Goal: Information Seeking & Learning: Learn about a topic

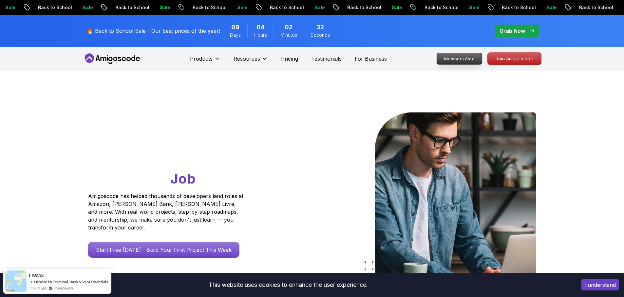
click at [453, 56] on p "Members Area" at bounding box center [458, 58] width 45 height 11
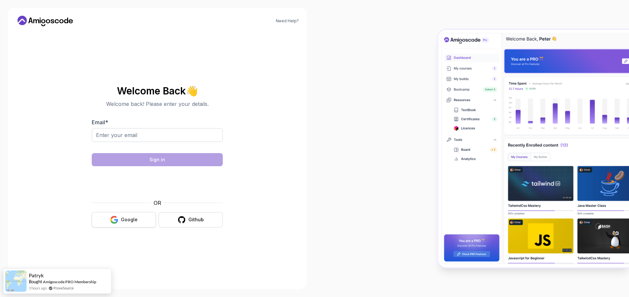
click at [133, 222] on div "Google" at bounding box center [129, 219] width 17 height 7
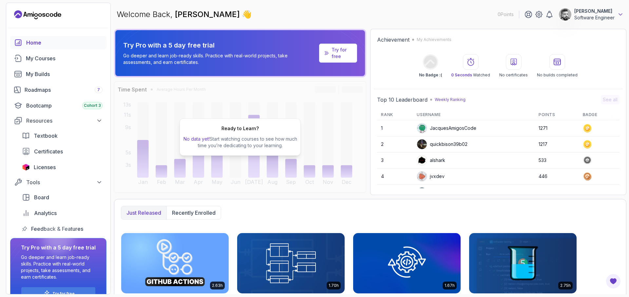
click at [622, 13] on icon at bounding box center [620, 14] width 7 height 7
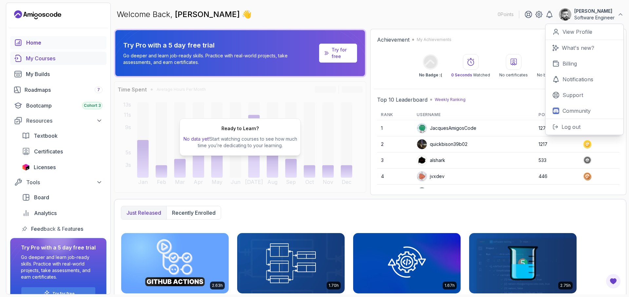
click at [46, 59] on div "My Courses" at bounding box center [64, 58] width 77 height 8
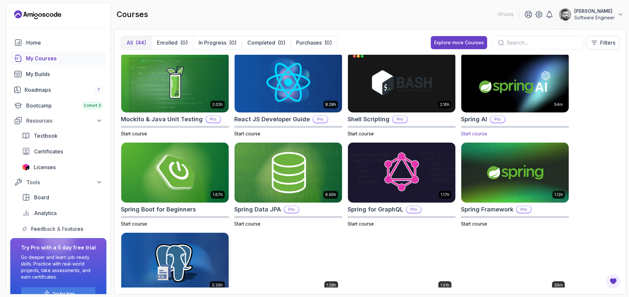
scroll to position [723, 0]
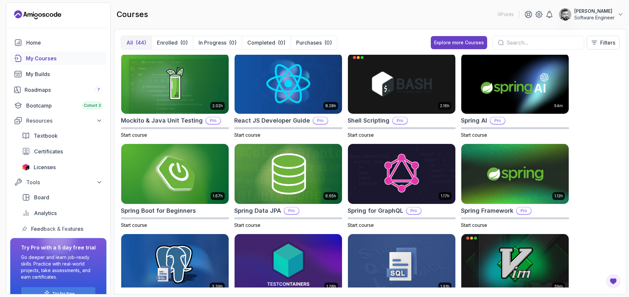
click at [557, 41] on input "text" at bounding box center [542, 43] width 72 height 8
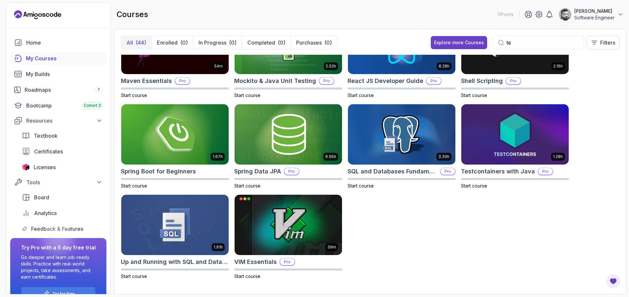
scroll to position [41, 0]
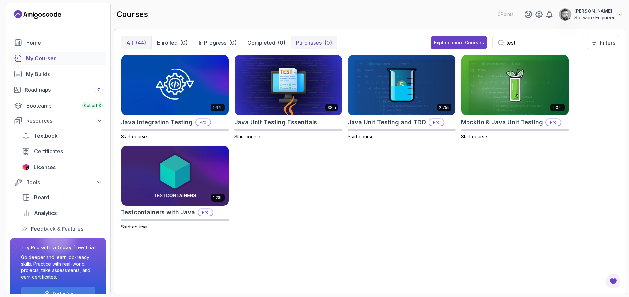
type input "test"
click at [318, 40] on p "Purchases" at bounding box center [309, 43] width 26 height 8
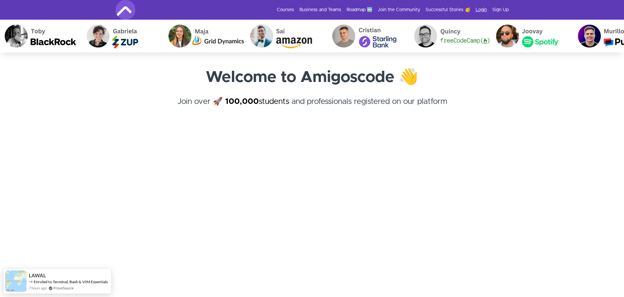
click at [483, 8] on link "Login" at bounding box center [480, 10] width 11 height 7
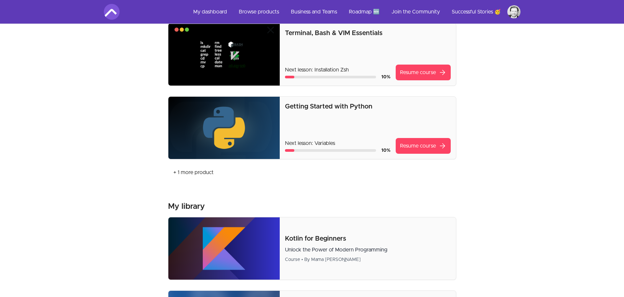
scroll to position [196, 0]
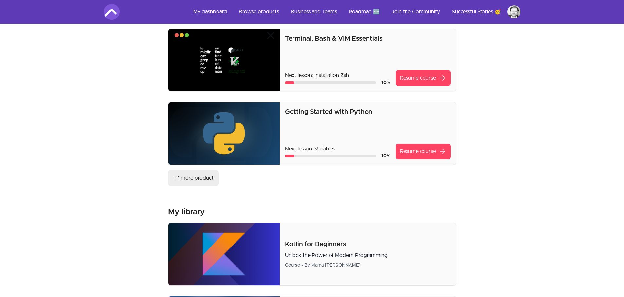
click at [205, 178] on link "+ 1 more product" at bounding box center [193, 178] width 51 height 16
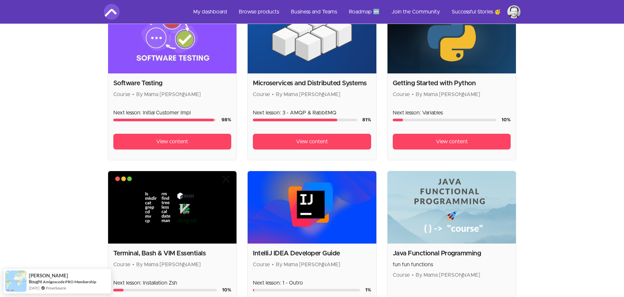
scroll to position [146, 0]
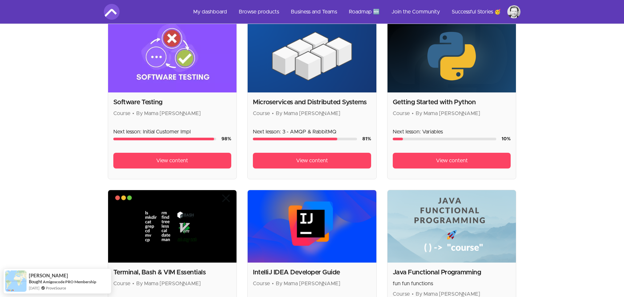
click at [158, 64] on img at bounding box center [172, 56] width 129 height 72
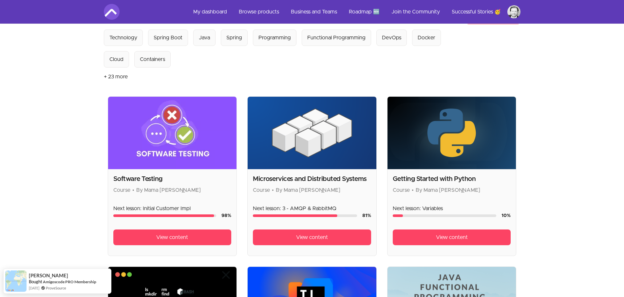
scroll to position [67, 0]
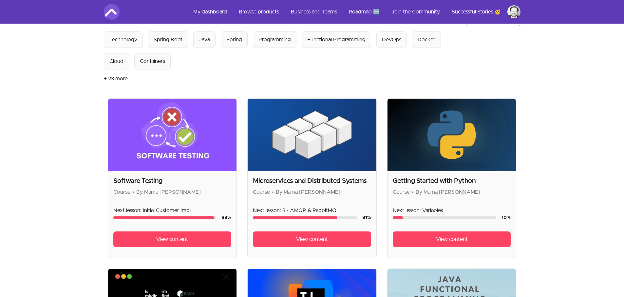
click at [162, 247] on div "Software Testing Course • By Mama Samba Braima Nelson Next lesson: Initial Cust…" at bounding box center [172, 214] width 129 height 86
click at [155, 239] on link "View content" at bounding box center [172, 239] width 118 height 16
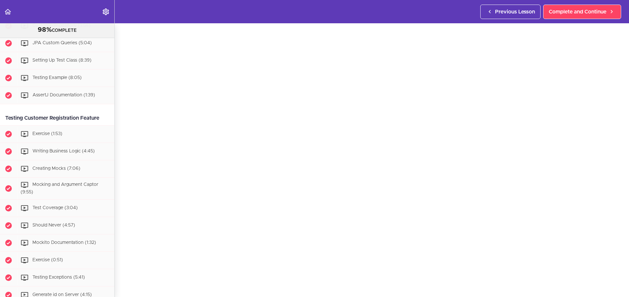
scroll to position [102, 0]
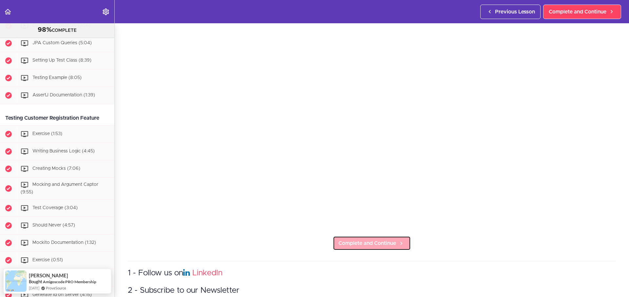
click at [370, 241] on span "Complete and Continue" at bounding box center [367, 243] width 58 height 8
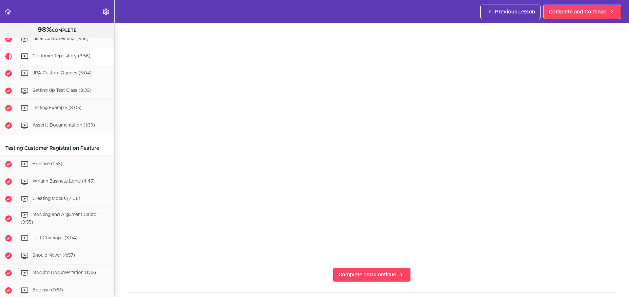
scroll to position [118, 0]
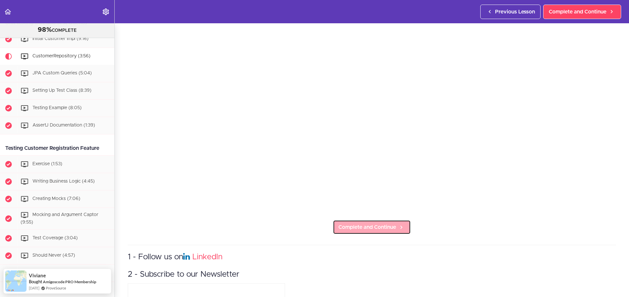
click at [379, 227] on span "Complete and Continue" at bounding box center [367, 227] width 58 height 8
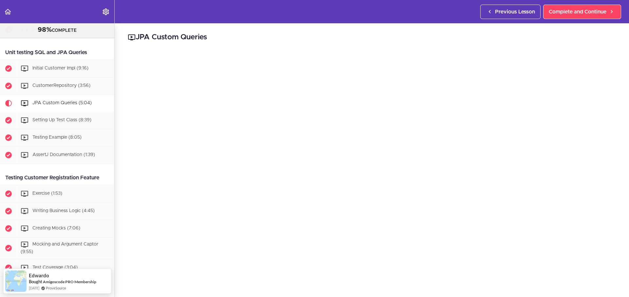
scroll to position [118, 0]
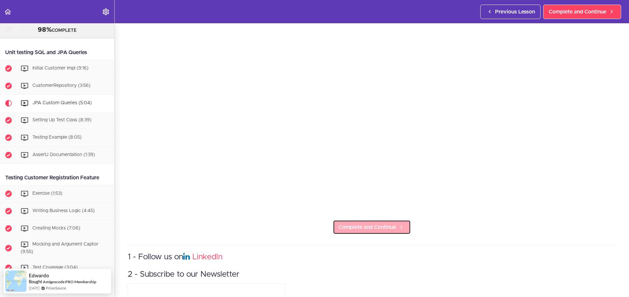
click at [360, 226] on span "Complete and Continue" at bounding box center [367, 227] width 58 height 8
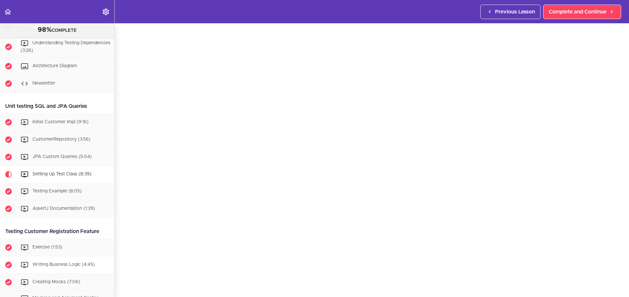
scroll to position [143, 0]
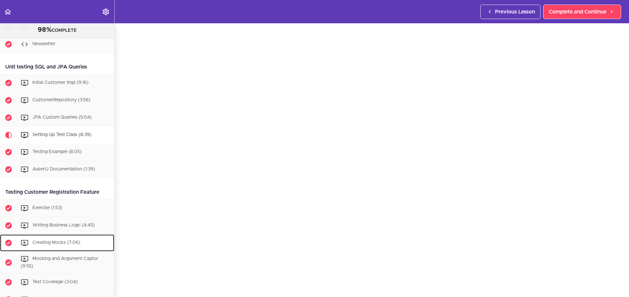
click at [68, 246] on div "Creating Mocks (7:06)" at bounding box center [65, 242] width 97 height 14
